Goal: Task Accomplishment & Management: Manage account settings

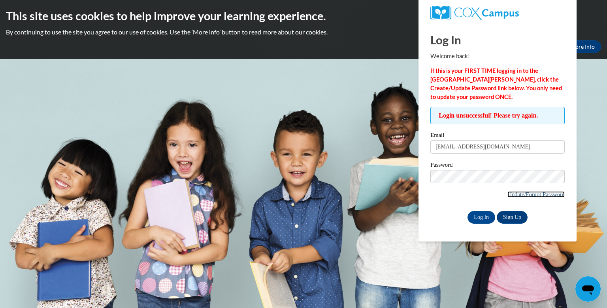
click at [529, 193] on link "Update/Forgot Password" at bounding box center [536, 194] width 57 height 6
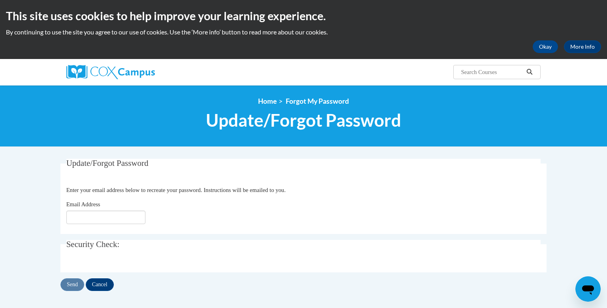
scroll to position [207, 0]
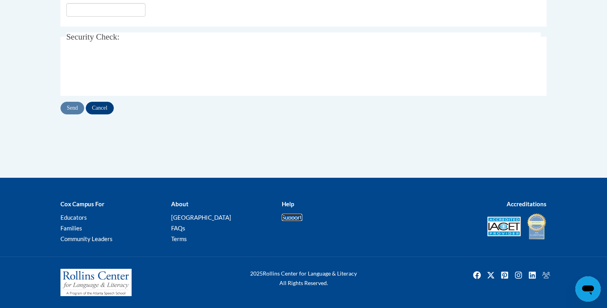
click at [290, 217] on link "Support" at bounding box center [292, 216] width 21 height 7
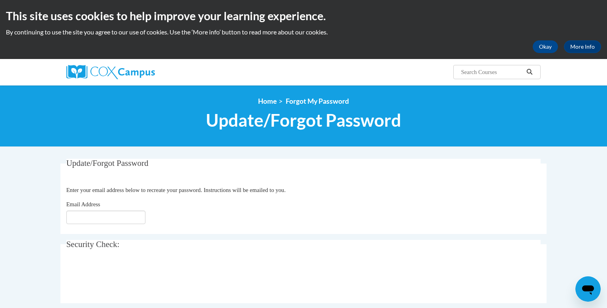
scroll to position [207, 0]
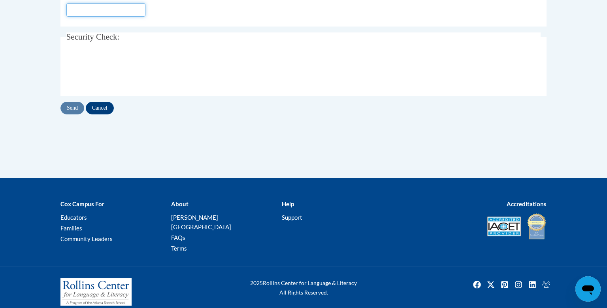
click at [117, 14] on input "Email Address" at bounding box center [105, 9] width 79 height 13
click at [133, 13] on input "valencia.brown@ywcaatlanta.com" at bounding box center [105, 9] width 79 height 13
type input "[EMAIL_ADDRESS][DOMAIN_NAME]"
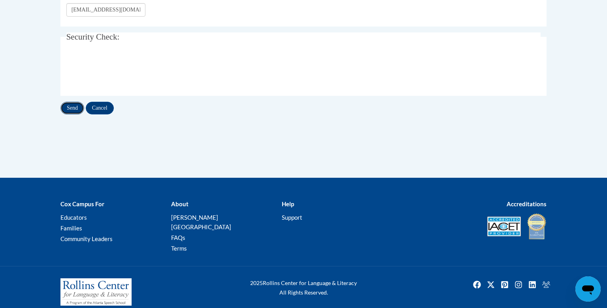
click at [74, 111] on input "Send" at bounding box center [72, 108] width 24 height 13
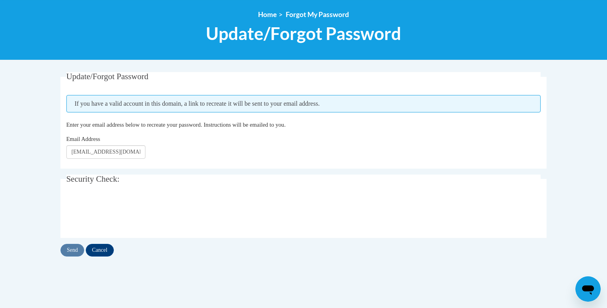
scroll to position [90, 0]
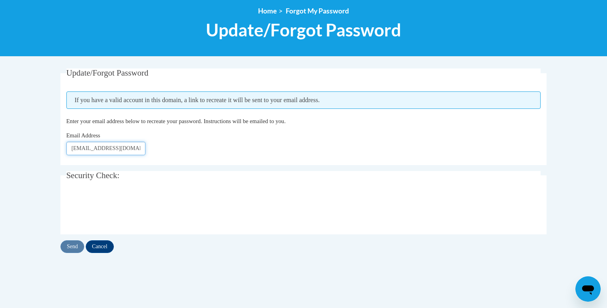
click at [132, 149] on input "[EMAIL_ADDRESS][DOMAIN_NAME]" at bounding box center [105, 148] width 79 height 13
click button "Refresh captcha" at bounding box center [0, 0] width 0 height 0
click at [125, 124] on p "Enter your email address below to recreate your password. Instructions will be …" at bounding box center [303, 121] width 475 height 9
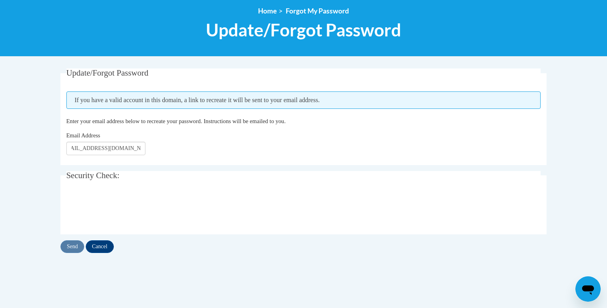
scroll to position [0, 0]
click at [74, 249] on input "Send" at bounding box center [72, 246] width 24 height 13
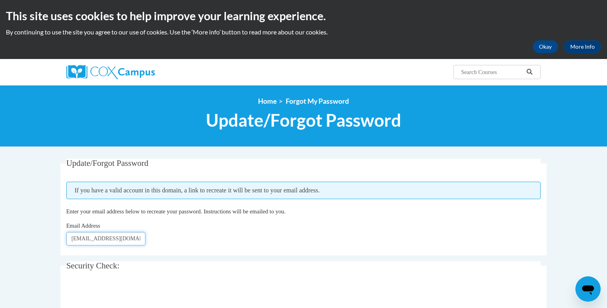
click at [106, 237] on input "[EMAIL_ADDRESS][DOMAIN_NAME]" at bounding box center [105, 238] width 79 height 13
click button "Refresh captcha" at bounding box center [0, 0] width 0 height 0
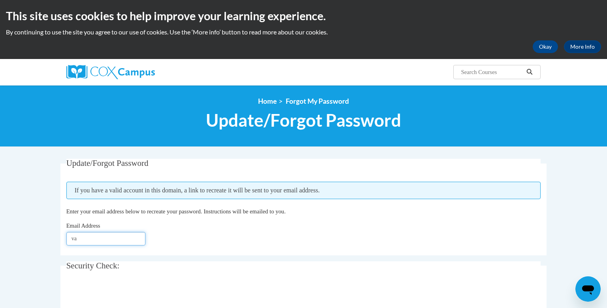
type input "v"
click at [123, 240] on input "Email Address" at bounding box center [105, 238] width 79 height 13
type input "Lil_carmelow@yahoo.com"
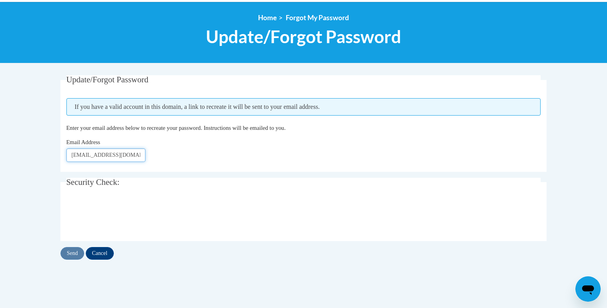
scroll to position [84, 0]
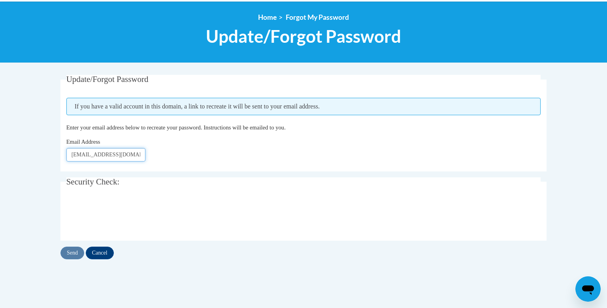
click at [102, 156] on input "Lil_carmelow@yahoo.com" at bounding box center [105, 154] width 79 height 13
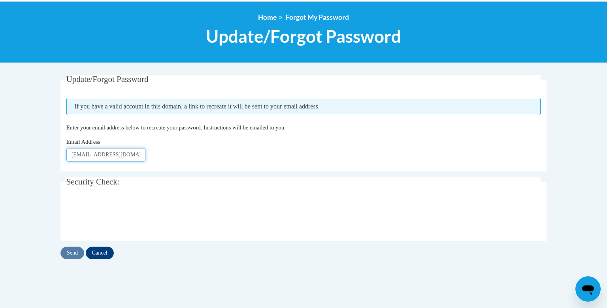
click at [102, 156] on input "Lil_carmelow@yahoo.com" at bounding box center [105, 154] width 79 height 13
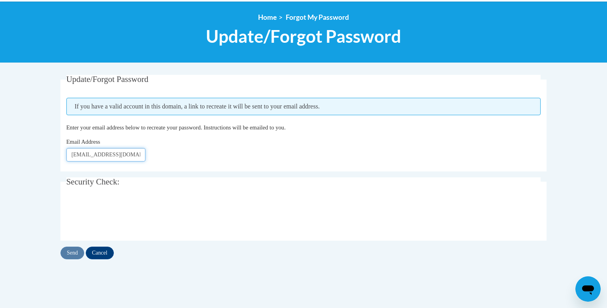
click at [102, 156] on input "Lil_carmelow@yahoo.com" at bounding box center [105, 154] width 79 height 13
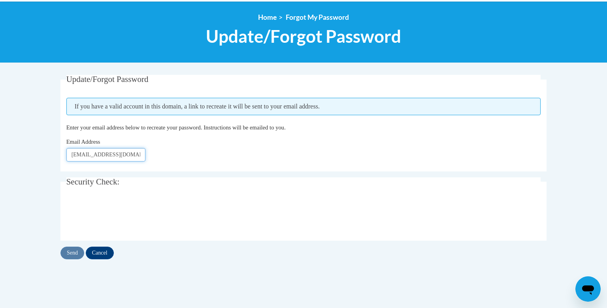
click at [102, 156] on input "Lil_carmelow@yahoo.com" at bounding box center [105, 154] width 79 height 13
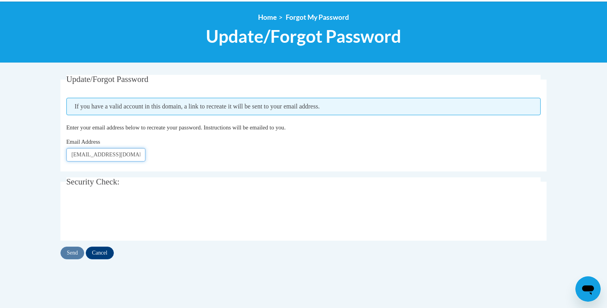
click at [102, 156] on input "Lil_carmelow@yahoo.com" at bounding box center [105, 154] width 79 height 13
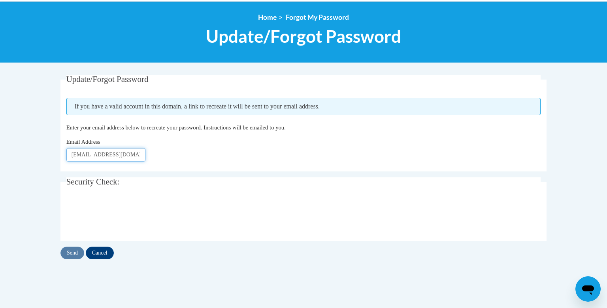
click at [102, 156] on input "Lil_carmelow@yahoo.com" at bounding box center [105, 154] width 79 height 13
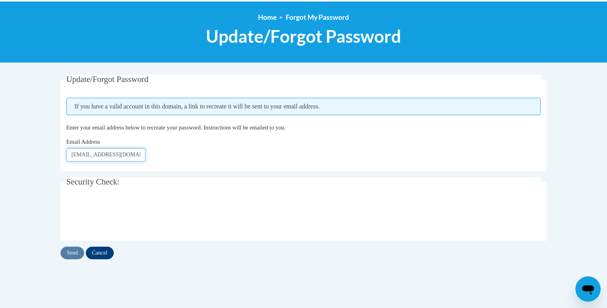
click at [102, 156] on input "Lil_carmelow@yahoo.com" at bounding box center [105, 154] width 79 height 13
click at [12, 187] on body "This site uses cookies to help improve your learning experience. By continuing …" at bounding box center [303, 184] width 607 height 536
click at [95, 158] on input "Email Address" at bounding box center [105, 154] width 79 height 13
type input "o"
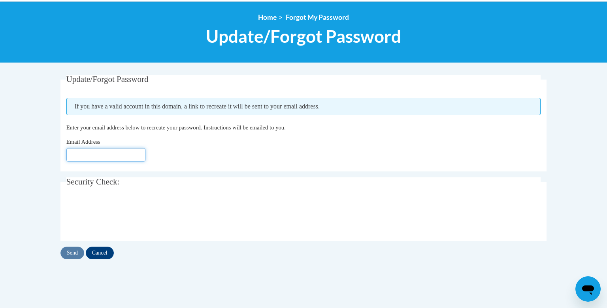
click at [131, 157] on input "Email Address" at bounding box center [105, 154] width 79 height 13
click at [352, 164] on fieldset "Update/Forgot Password Please enter your email address If you have a valid acco…" at bounding box center [303, 123] width 486 height 96
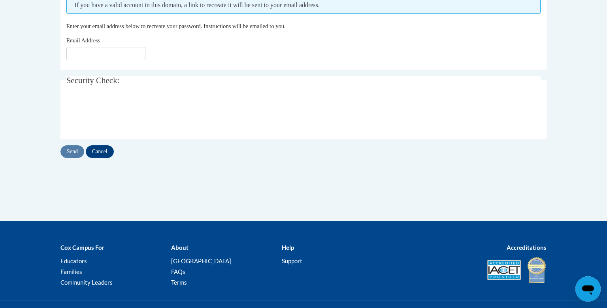
scroll to position [228, 0]
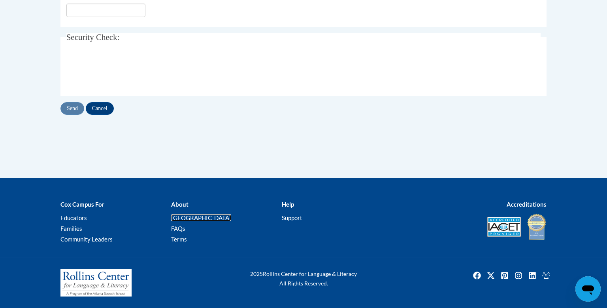
click at [185, 218] on link "[PERSON_NAME][GEOGRAPHIC_DATA]" at bounding box center [201, 217] width 60 height 7
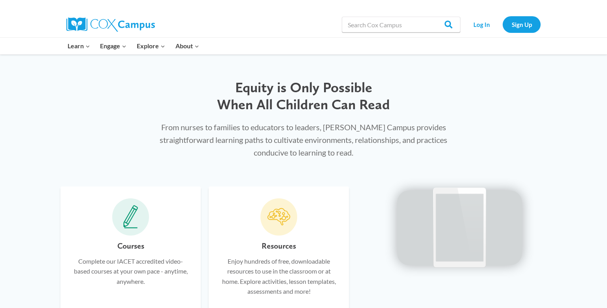
scroll to position [343, 0]
